Goal: Check status: Check status

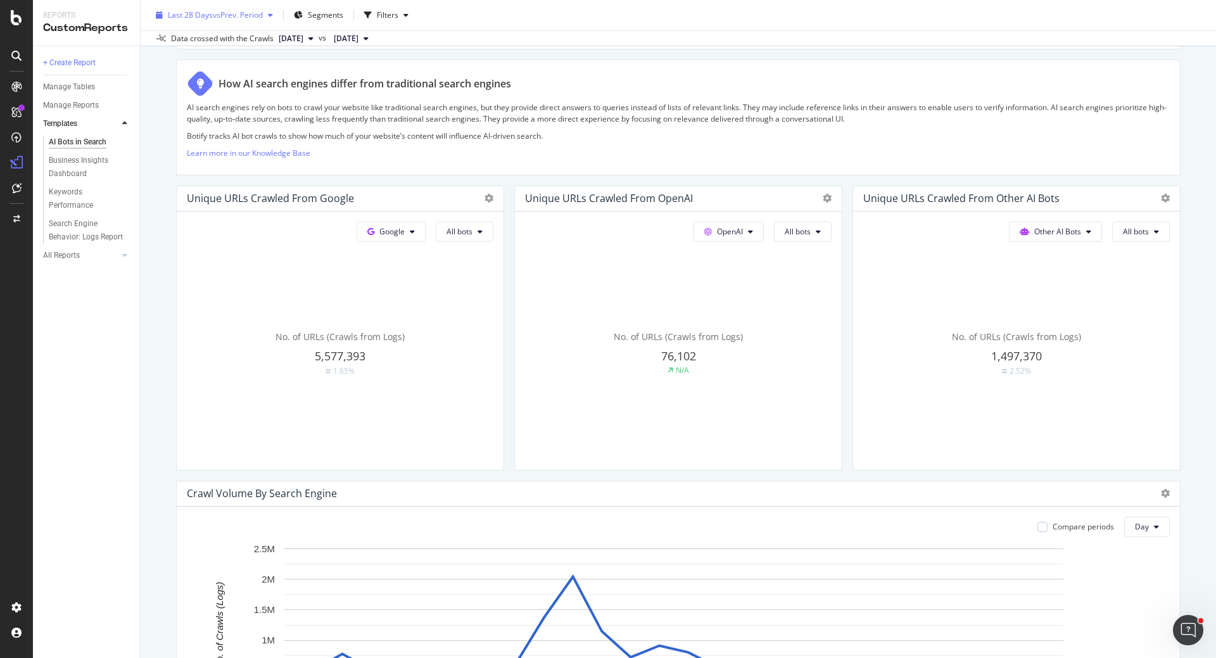
scroll to position [191, 0]
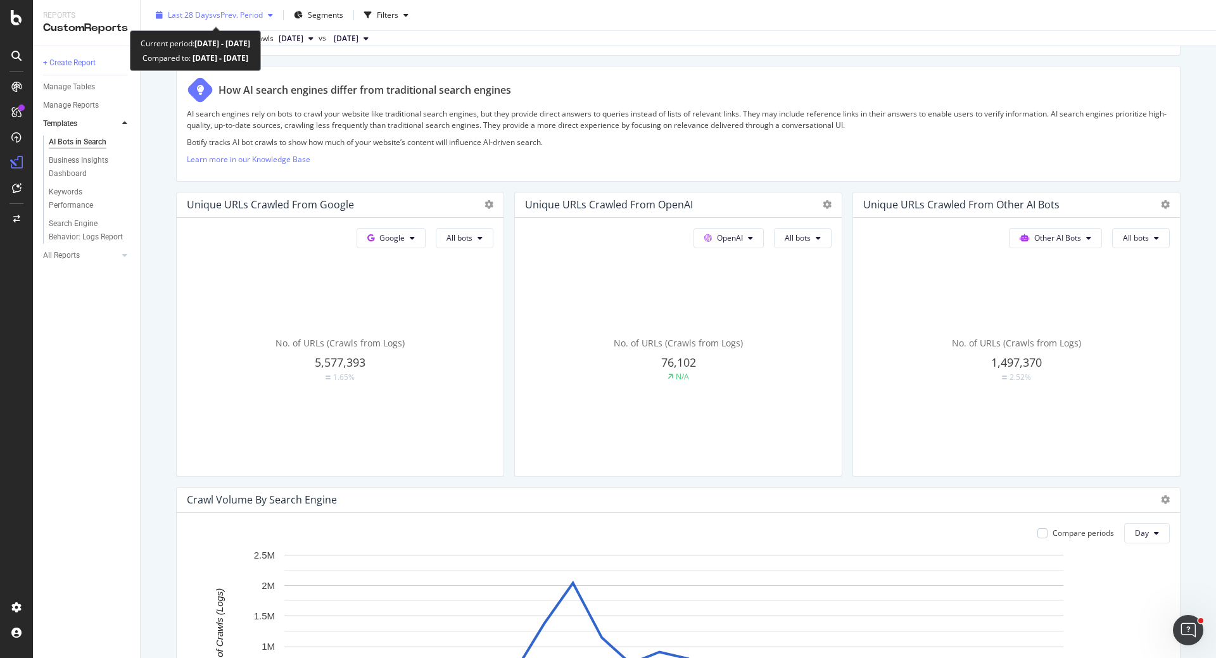
click at [189, 16] on span "Last 28 Days" at bounding box center [190, 15] width 45 height 11
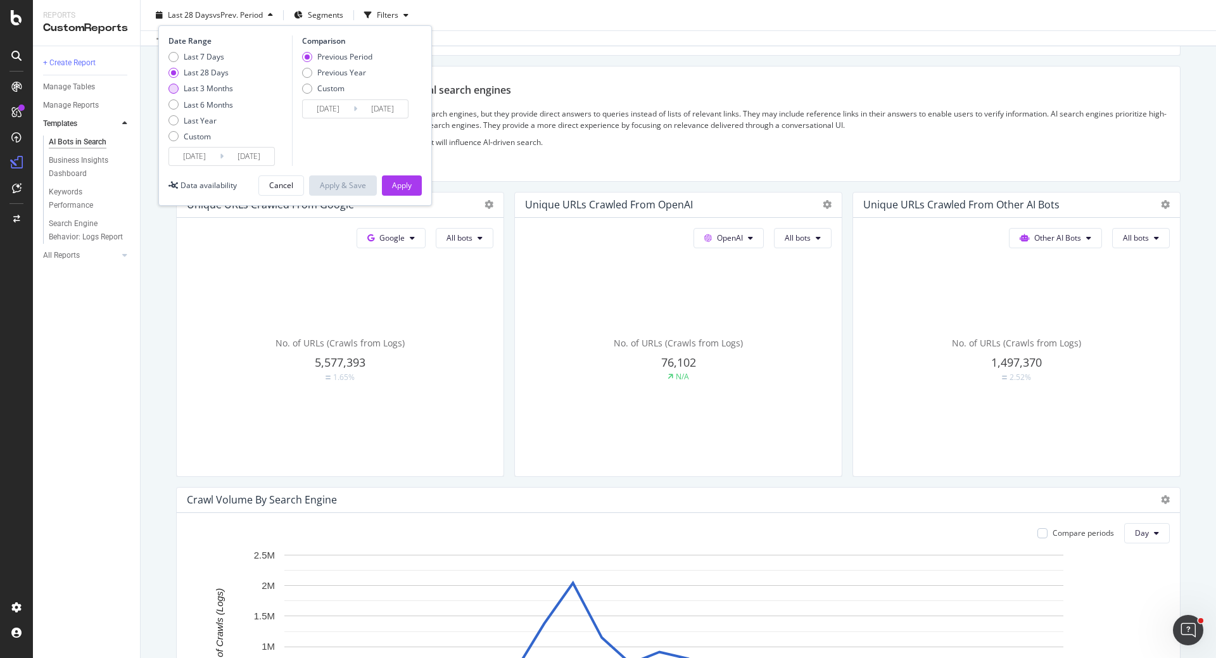
click at [175, 89] on div "Last 3 Months" at bounding box center [174, 89] width 10 height 10
type input "[DATE]"
click at [412, 187] on button "Apply" at bounding box center [402, 185] width 40 height 20
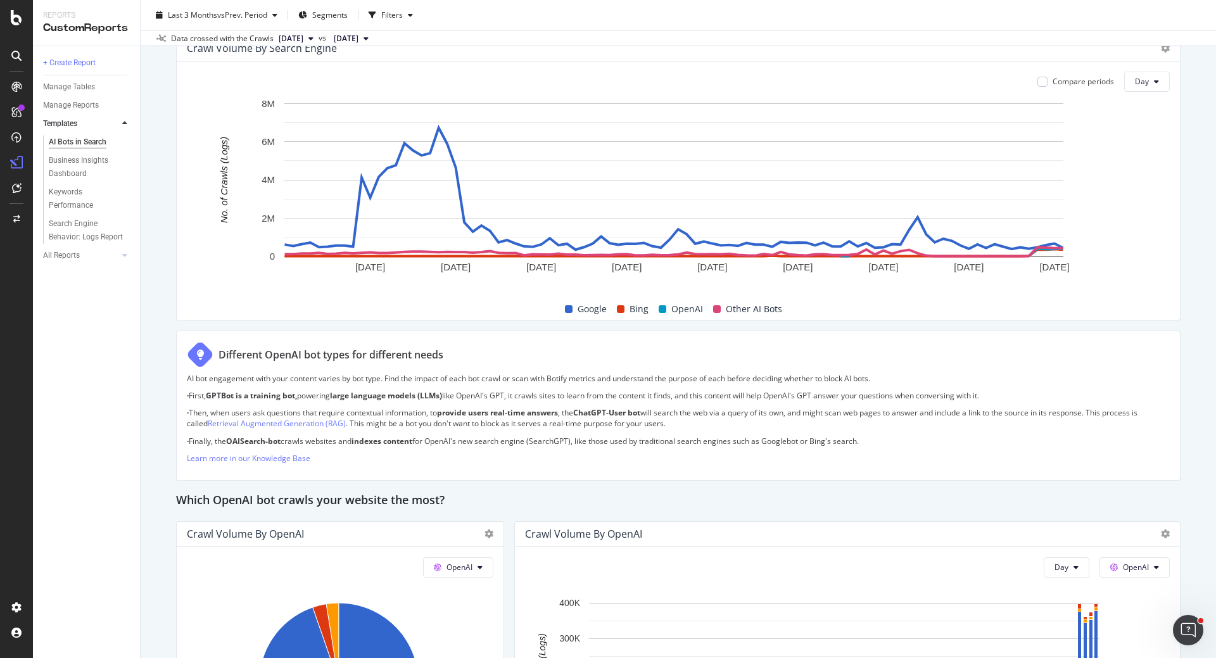
scroll to position [507, 0]
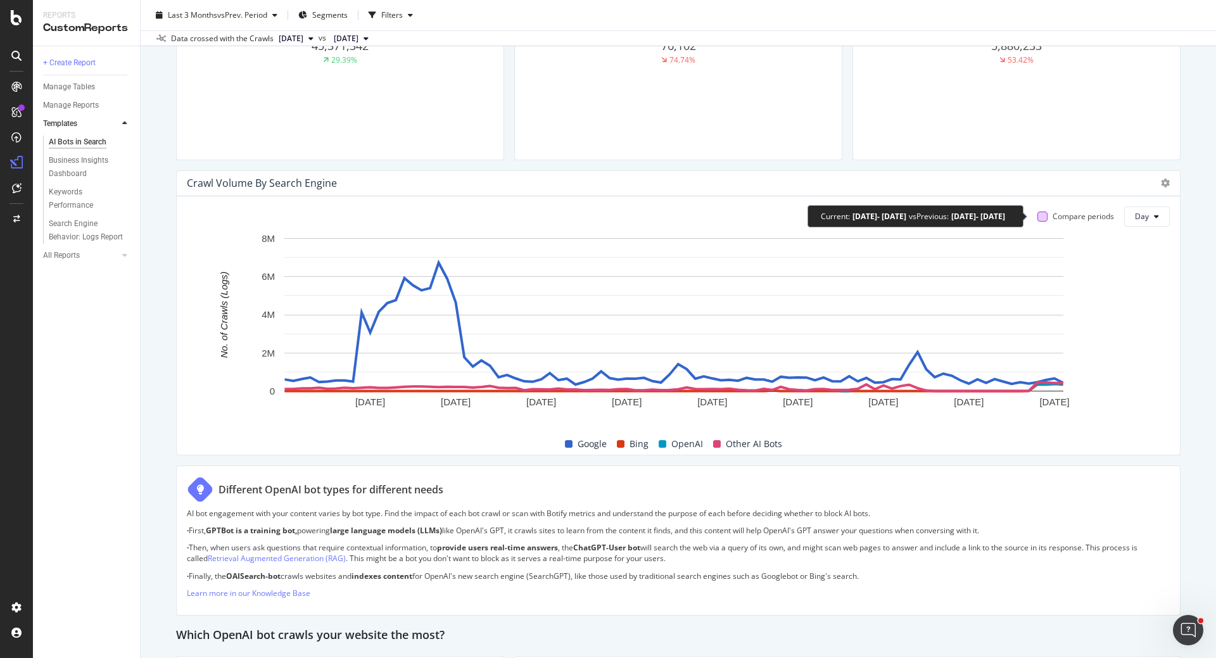
click at [1038, 216] on div at bounding box center [1043, 217] width 10 height 10
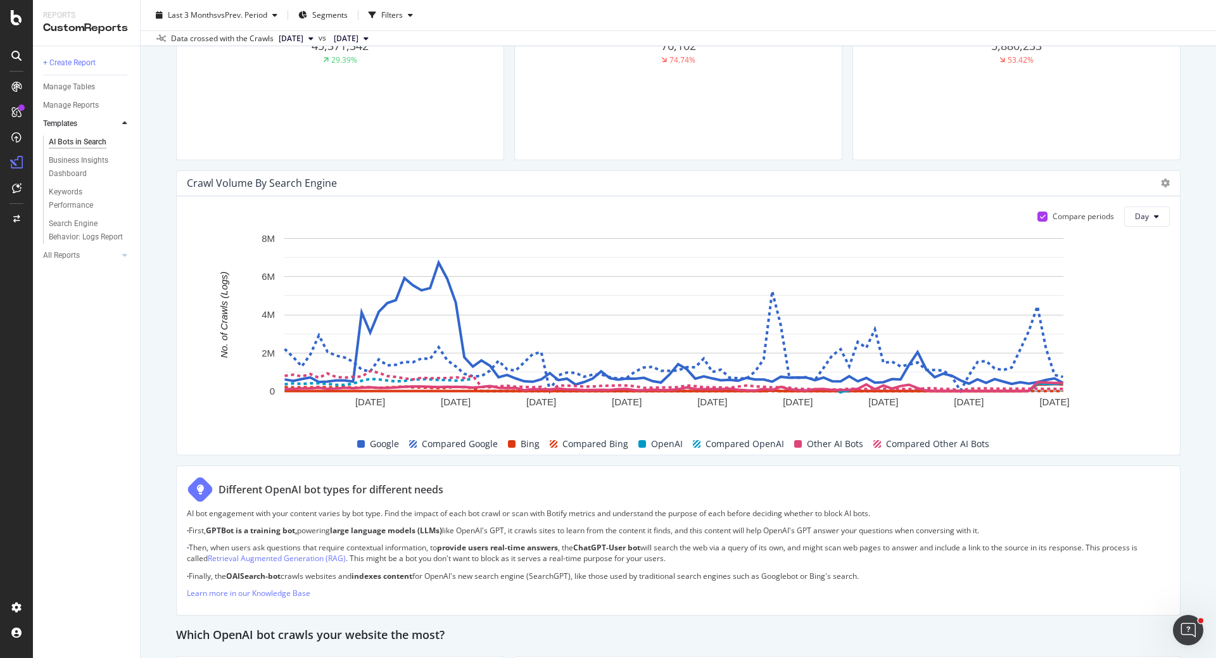
click at [509, 442] on span at bounding box center [512, 444] width 8 height 8
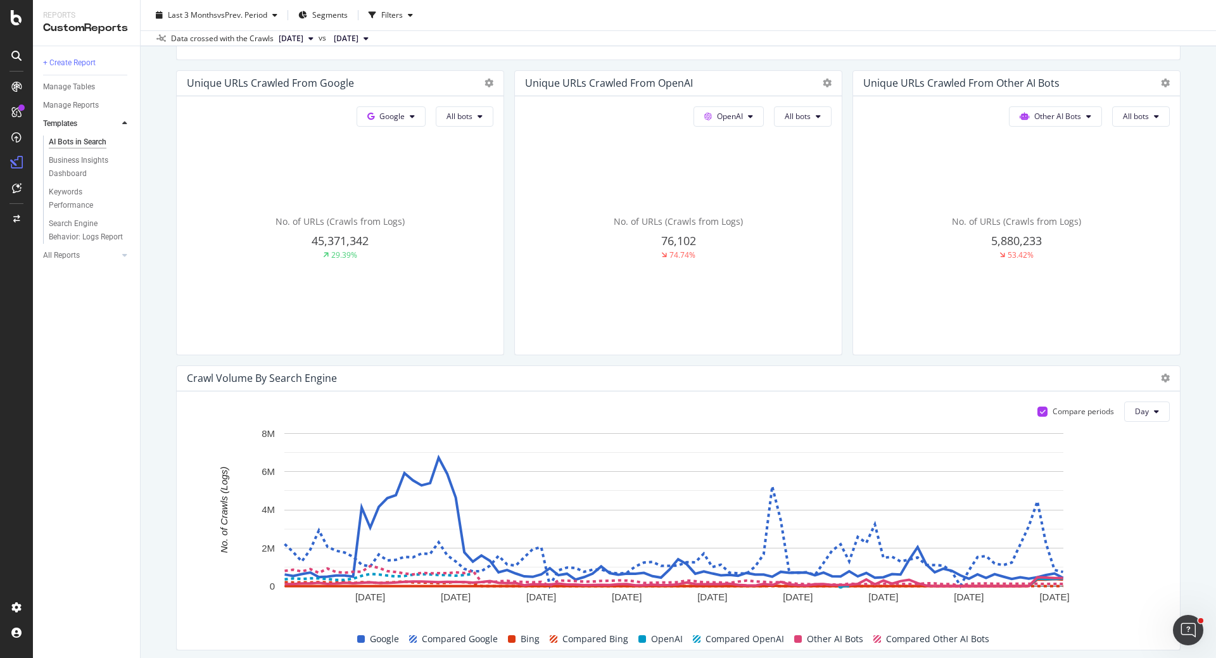
scroll to position [254, 0]
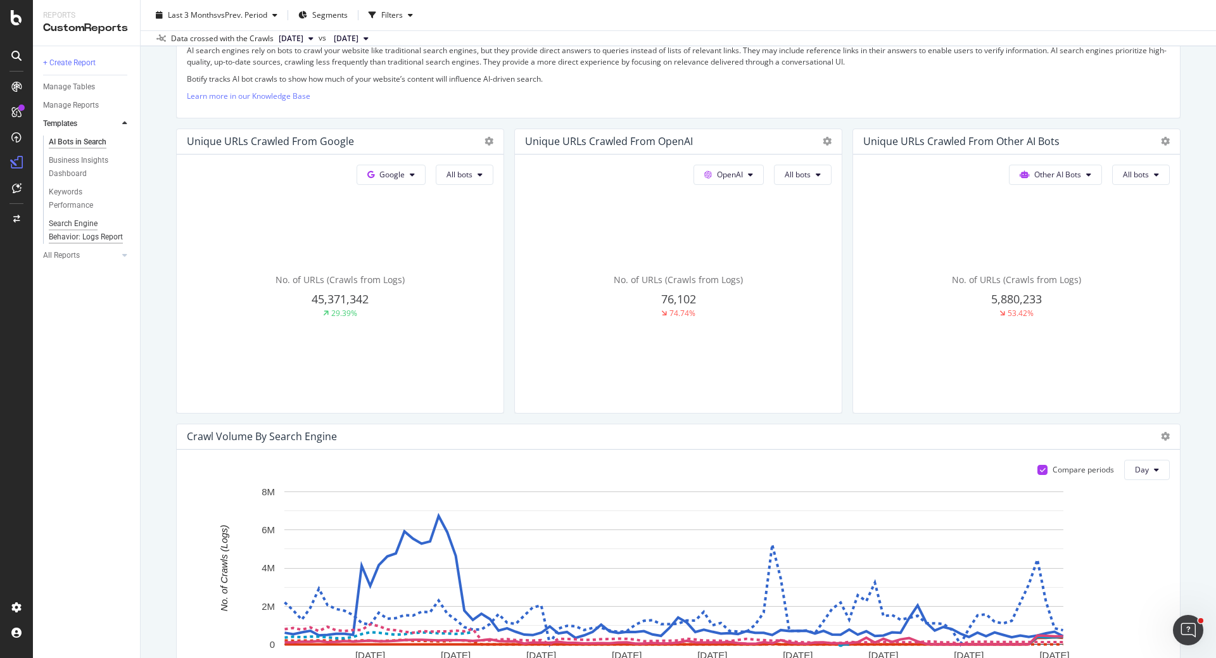
click at [72, 221] on div "Search Engine Behavior: Logs Report" at bounding box center [86, 230] width 75 height 27
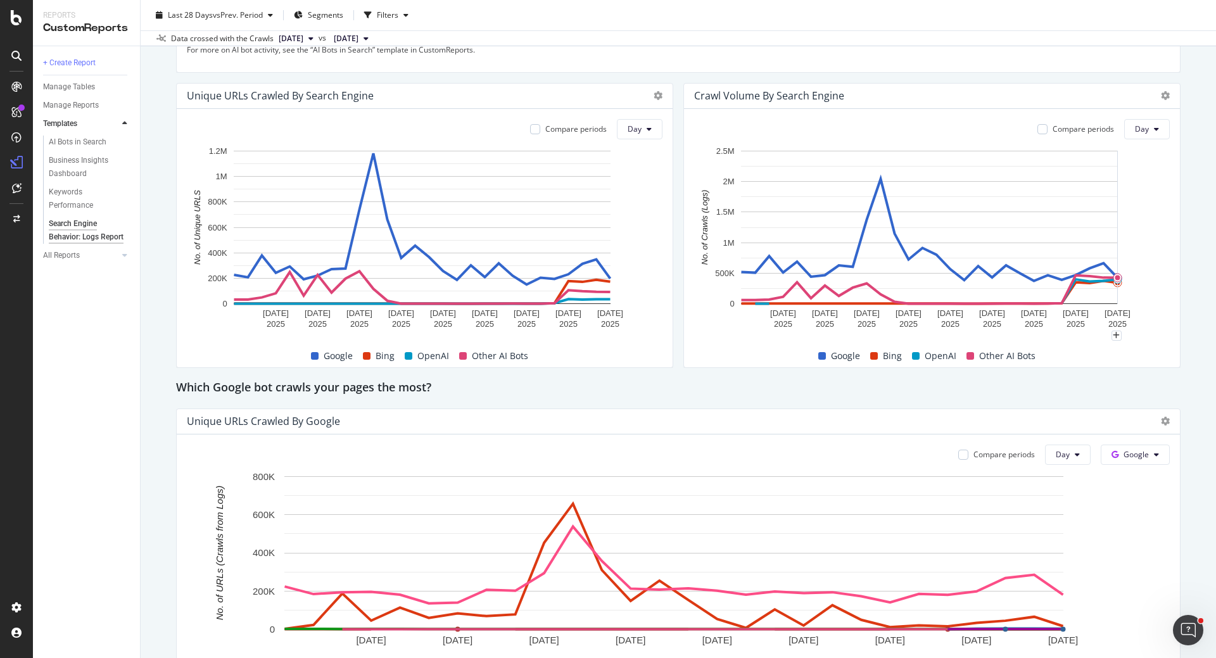
scroll to position [443, 0]
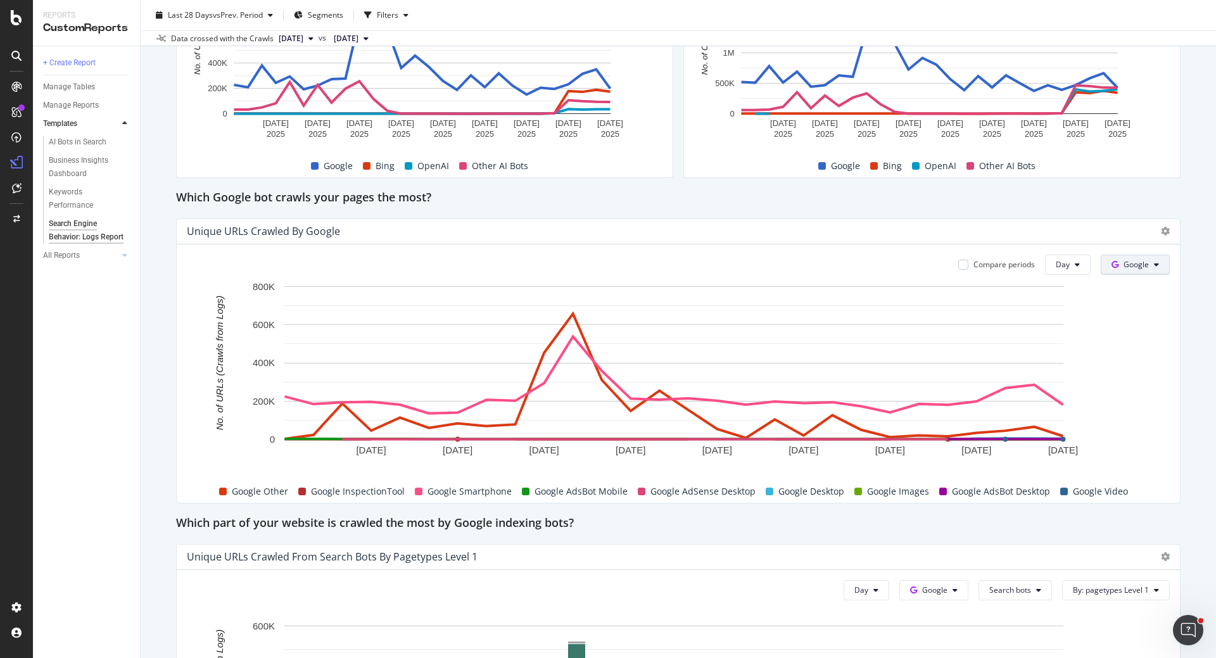
click at [1135, 262] on span "Google" at bounding box center [1136, 264] width 25 height 11
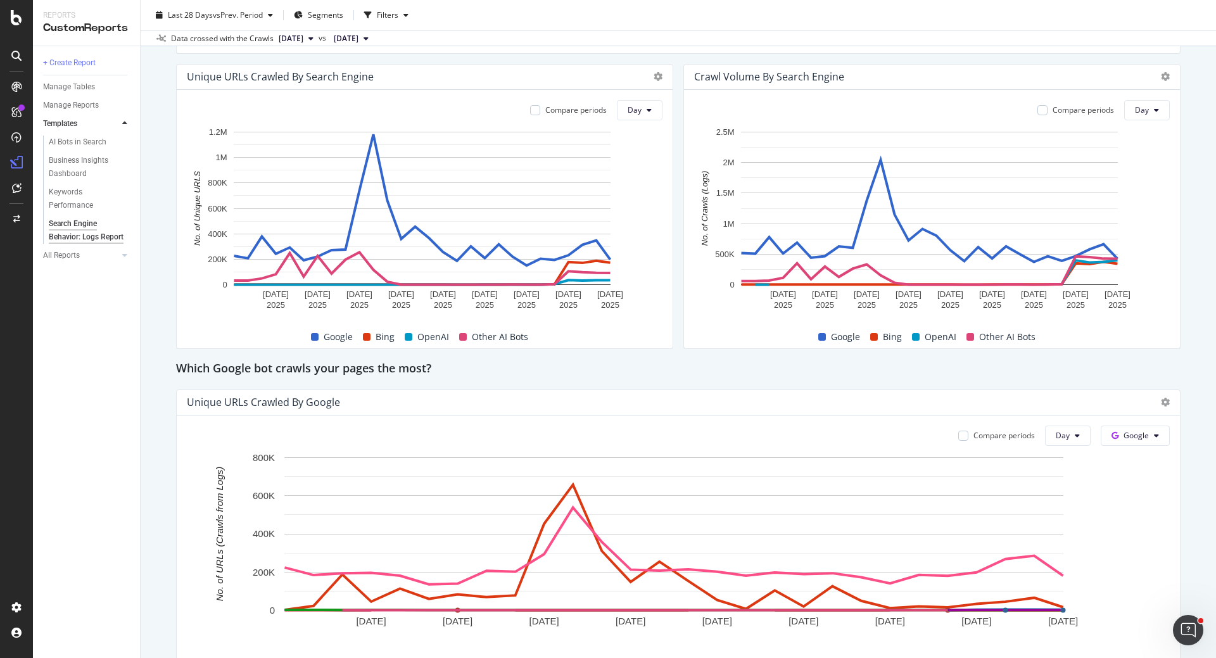
scroll to position [87, 0]
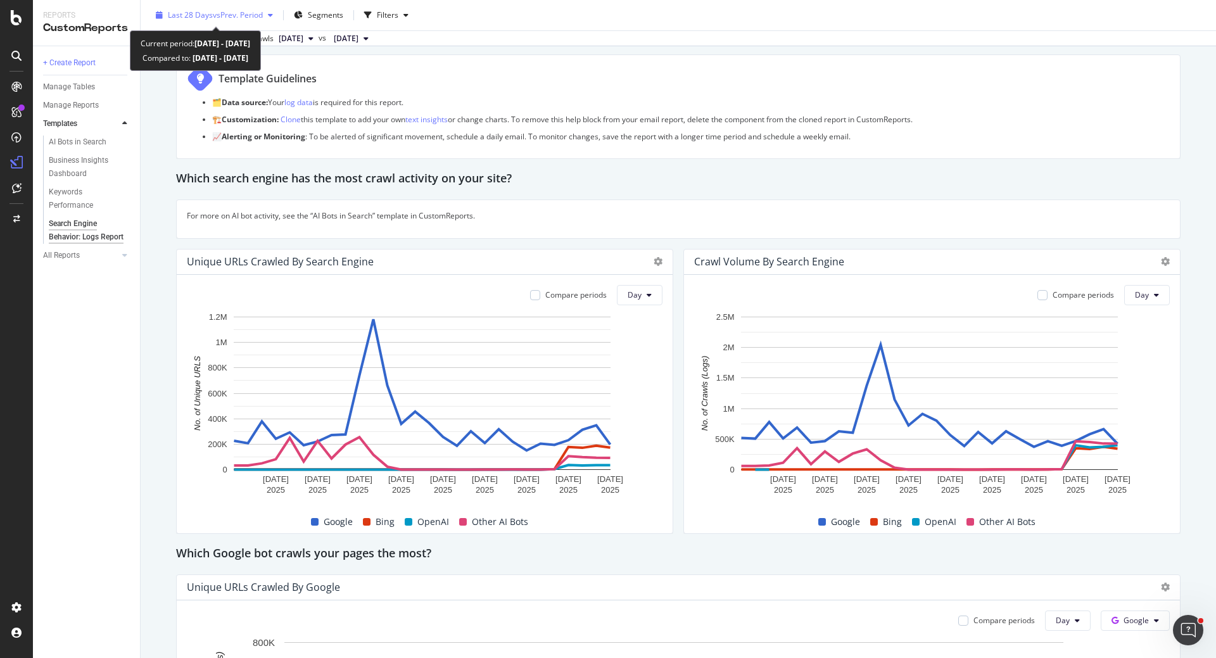
click at [190, 10] on span "Last 28 Days" at bounding box center [190, 15] width 45 height 11
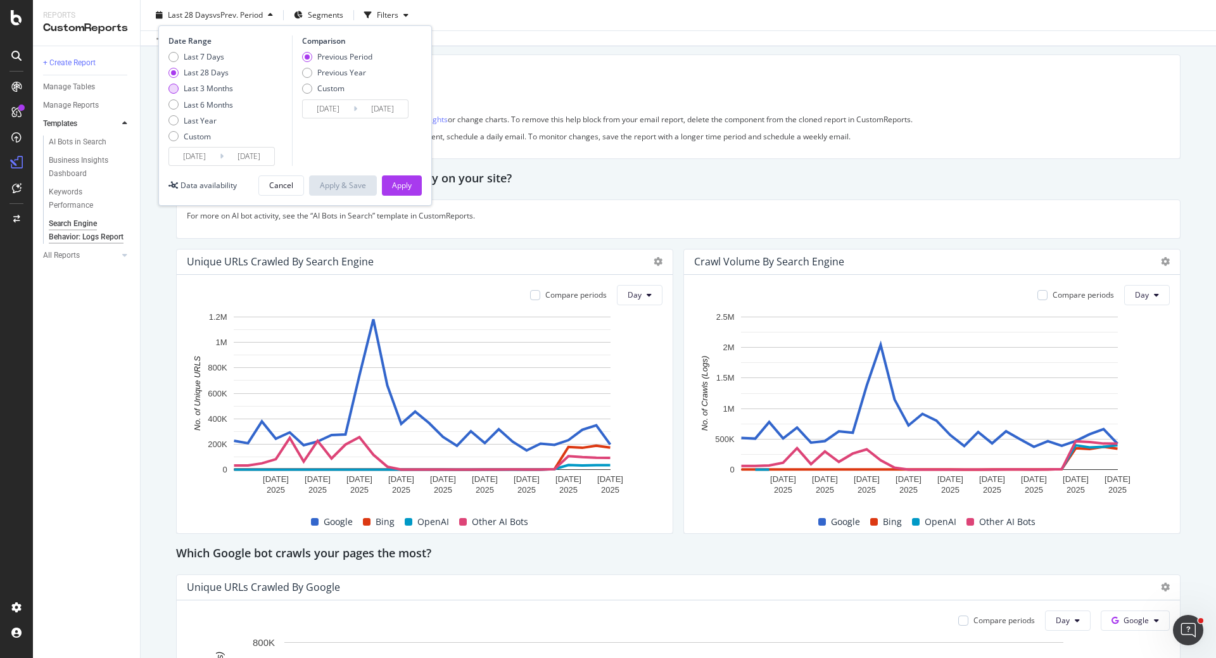
click at [212, 89] on div "Last 3 Months" at bounding box center [208, 88] width 49 height 11
type input "[DATE]"
click at [404, 188] on div "Apply" at bounding box center [402, 185] width 20 height 11
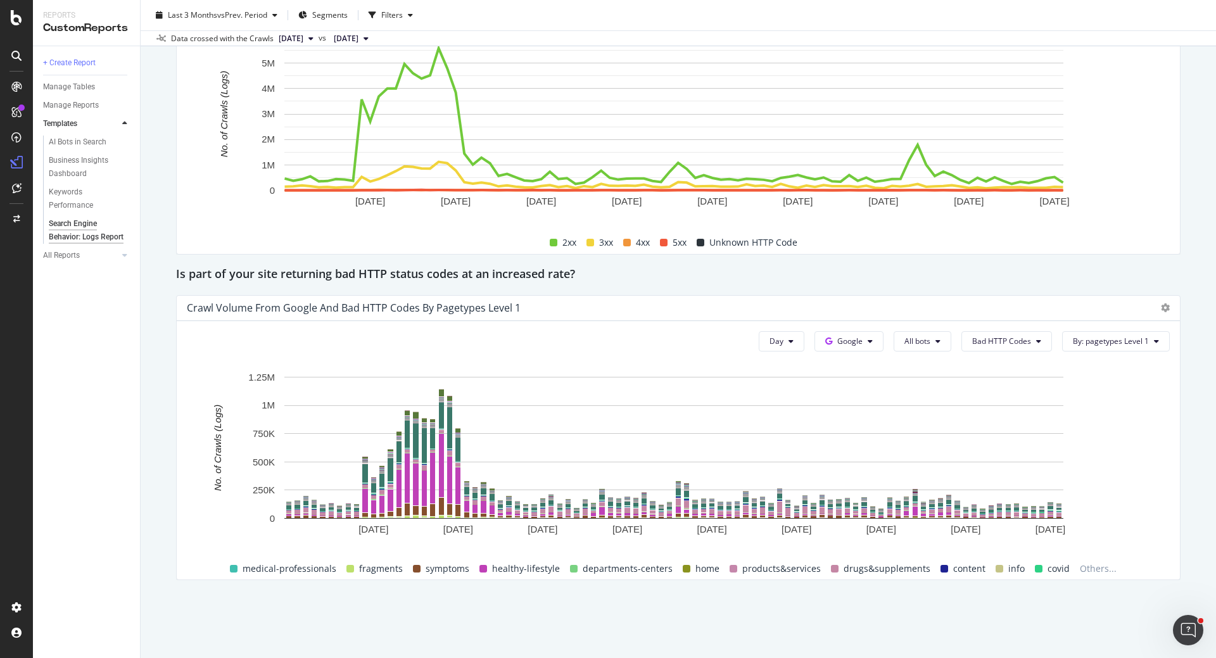
scroll to position [1671, 0]
